Goal: Task Accomplishment & Management: Manage account settings

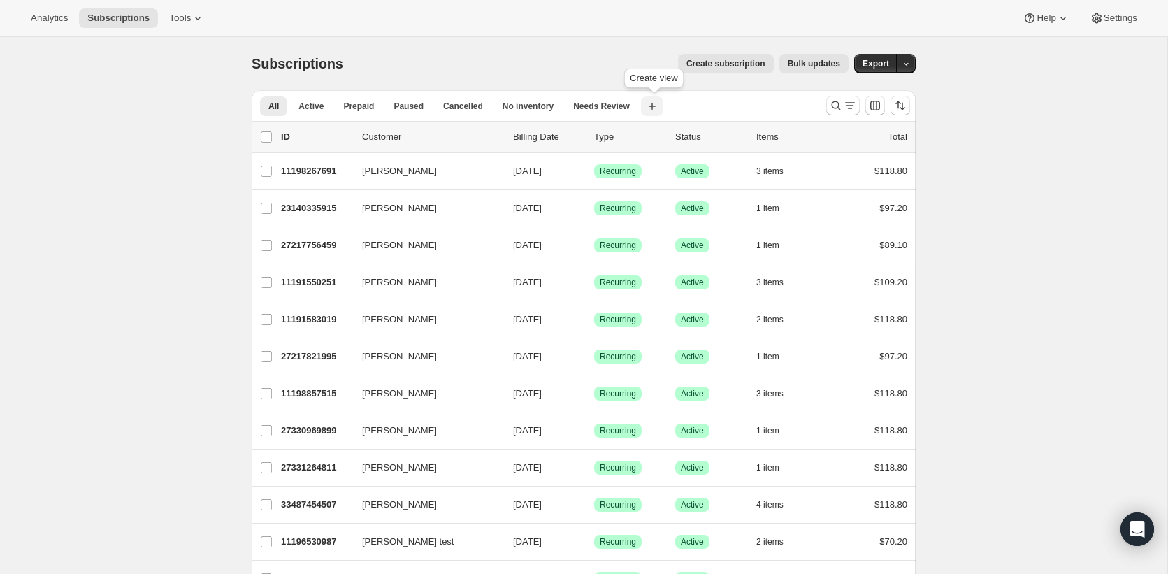
click at [658, 103] on icon "button" at bounding box center [652, 106] width 14 height 14
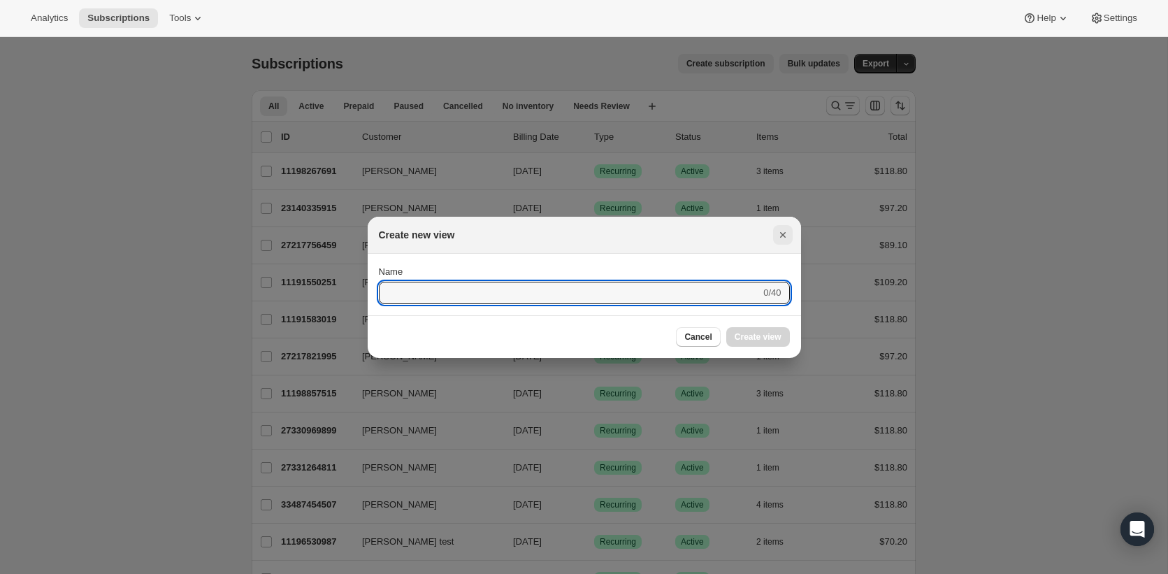
click at [789, 234] on icon "Close" at bounding box center [783, 235] width 14 height 14
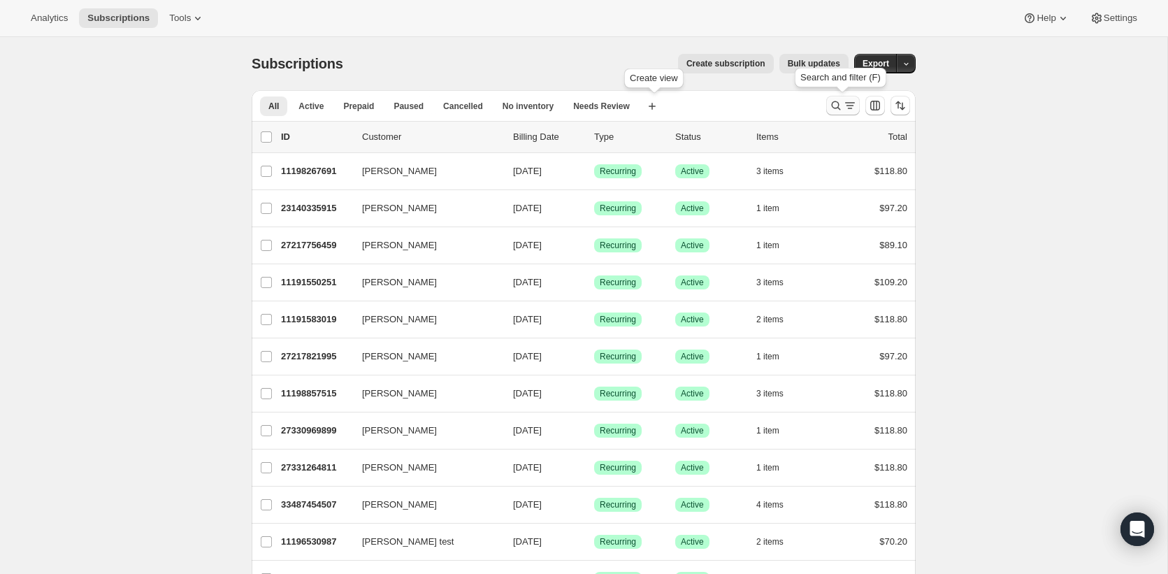
click at [845, 101] on icon "Search and filter results" at bounding box center [850, 106] width 14 height 14
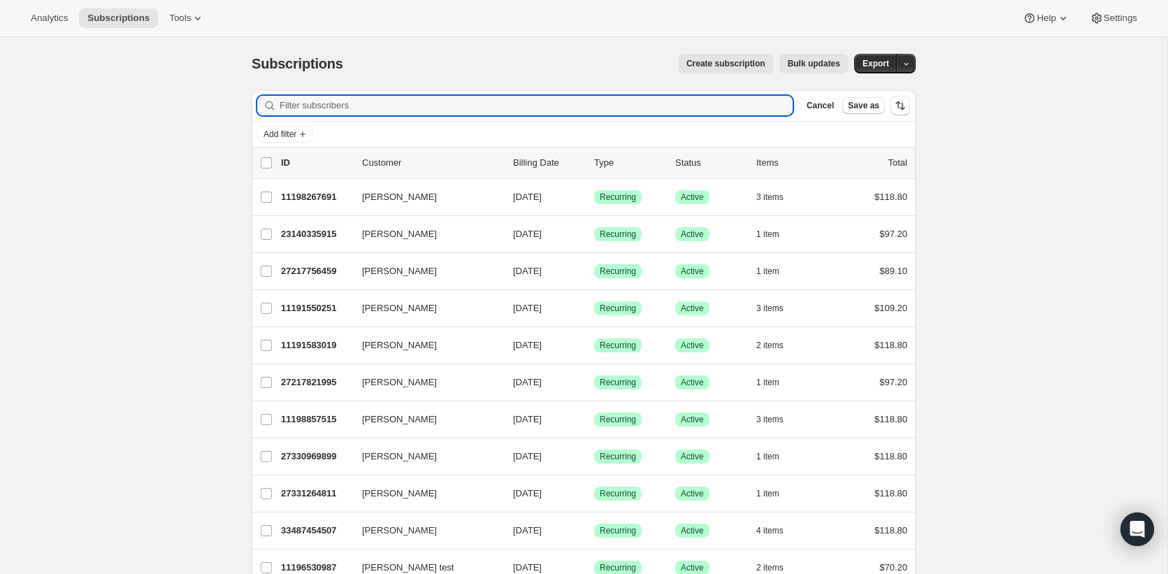
click at [287, 144] on div "Add filter" at bounding box center [584, 134] width 664 height 25
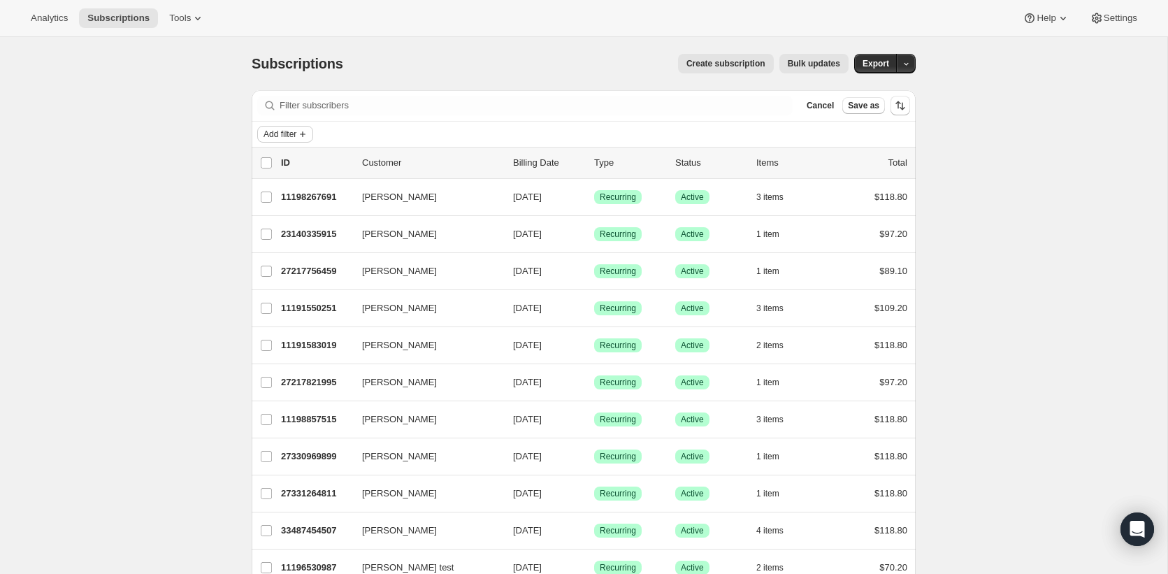
click at [289, 136] on span "Add filter" at bounding box center [280, 134] width 33 height 11
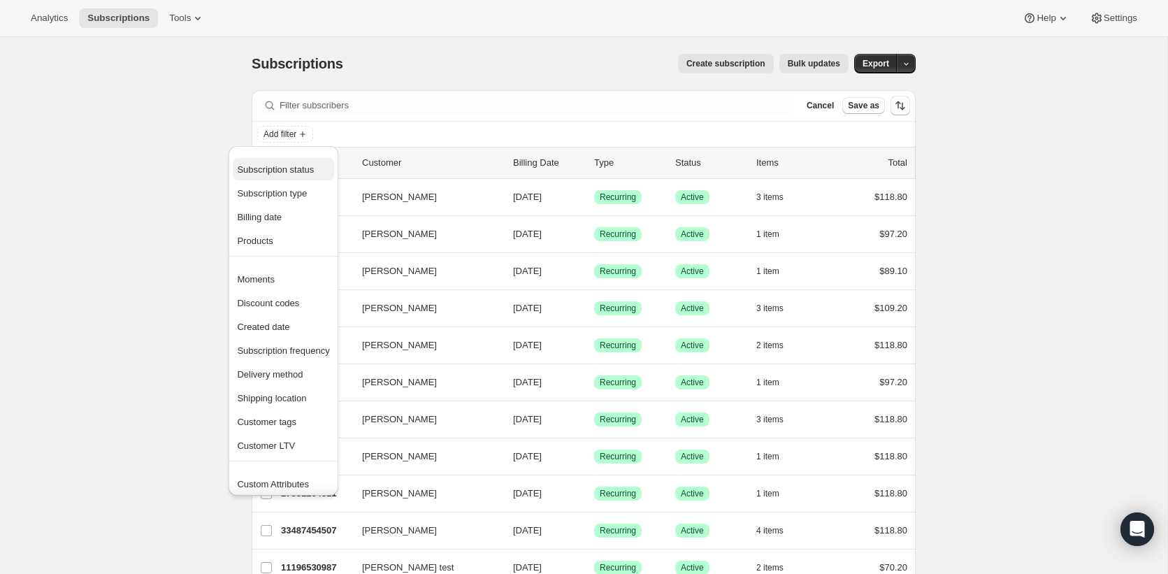
click at [311, 176] on span "Subscription status" at bounding box center [283, 170] width 92 height 14
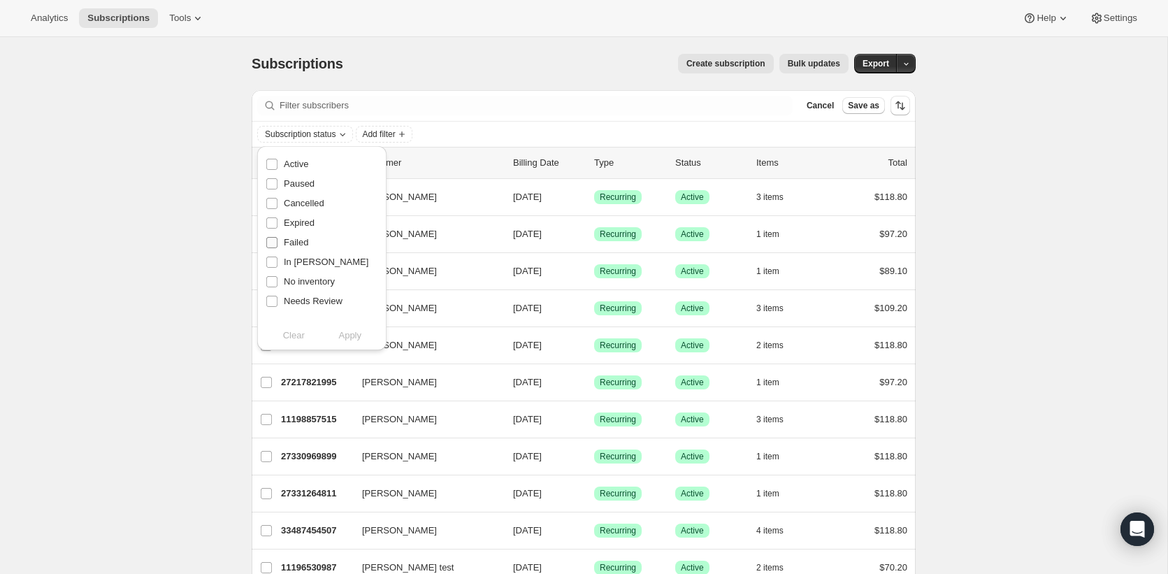
click at [297, 240] on span "Failed" at bounding box center [296, 242] width 24 height 10
click at [278, 240] on input "Failed" at bounding box center [271, 242] width 11 height 11
checkbox input "true"
click at [339, 333] on span "Apply" at bounding box center [349, 336] width 23 height 14
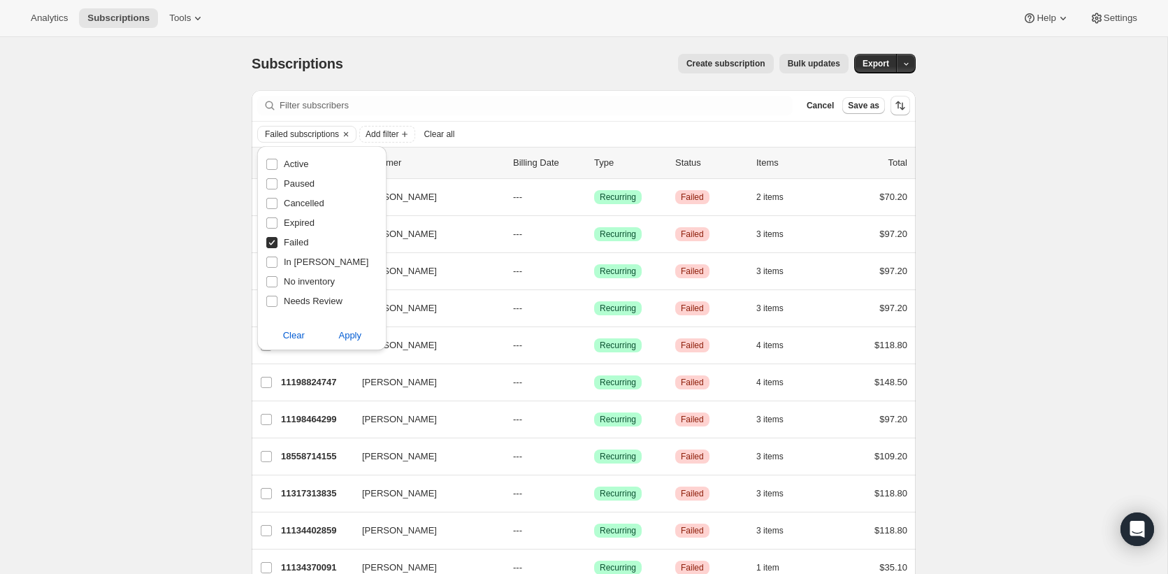
click at [127, 178] on div "Subscriptions. This page is ready Subscriptions Create subscription Bulk update…" at bounding box center [584, 480] width 1168 height 887
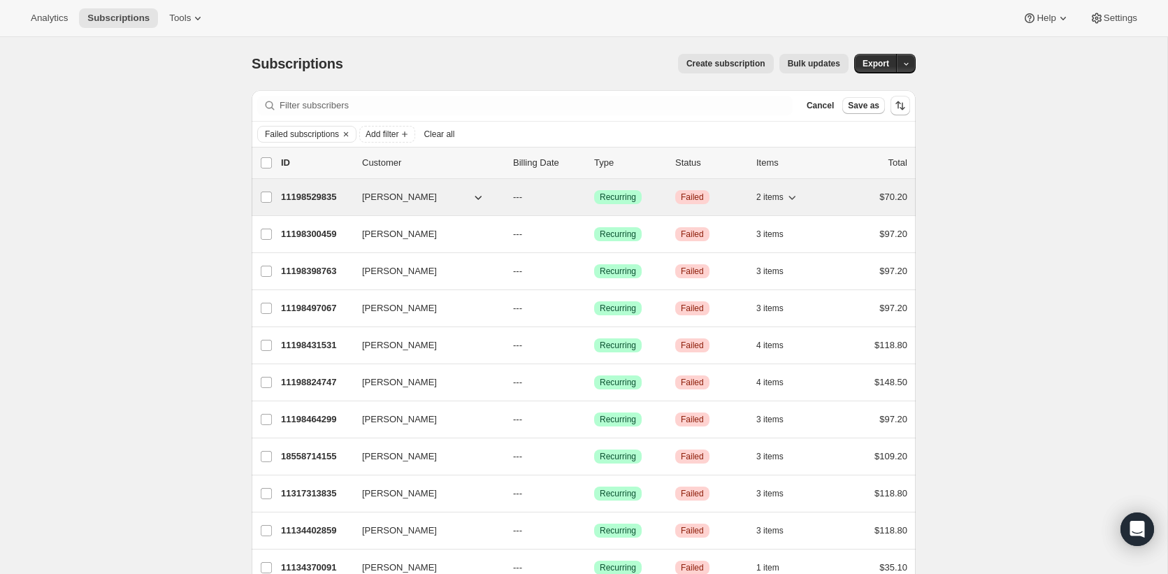
click at [316, 194] on p "11198529835" at bounding box center [316, 197] width 70 height 14
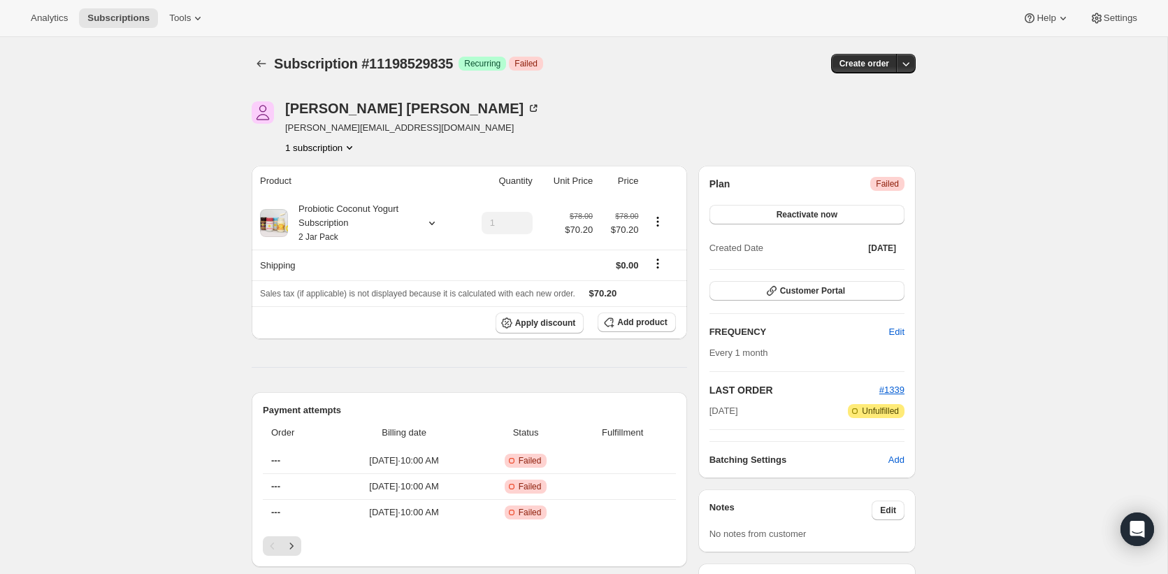
click at [389, 64] on span "Subscription #11198529835" at bounding box center [363, 63] width 179 height 15
copy span "11198529835"
click at [375, 106] on div "[PERSON_NAME]" at bounding box center [412, 108] width 255 height 14
click at [591, 367] on hr at bounding box center [470, 367] width 436 height 1
